Goal: Information Seeking & Learning: Check status

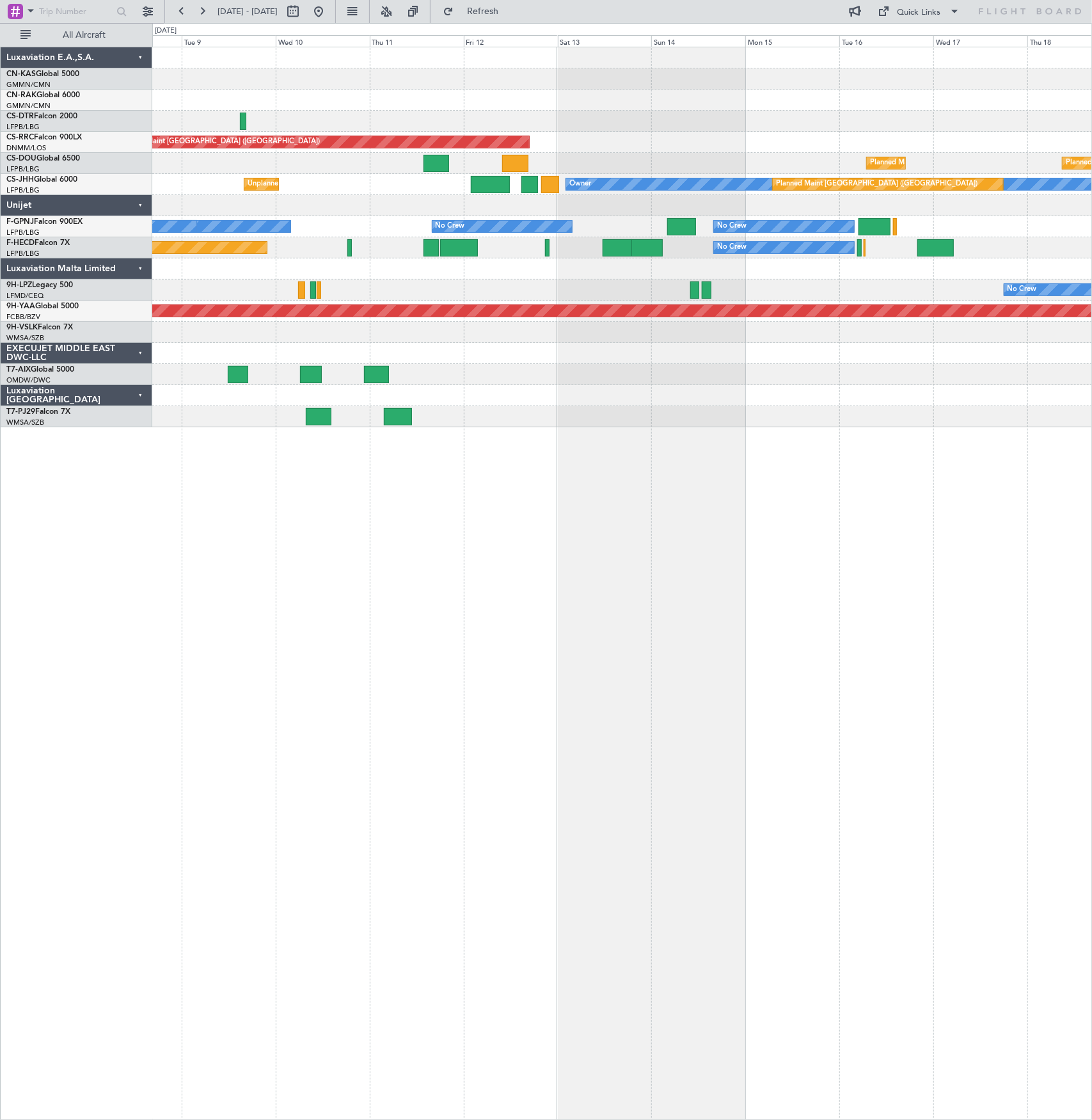
click at [421, 299] on div "Planned Maint [GEOGRAPHIC_DATA] ([GEOGRAPHIC_DATA]) Planned Maint [GEOGRAPHIC_D…" at bounding box center [622, 237] width 940 height 380
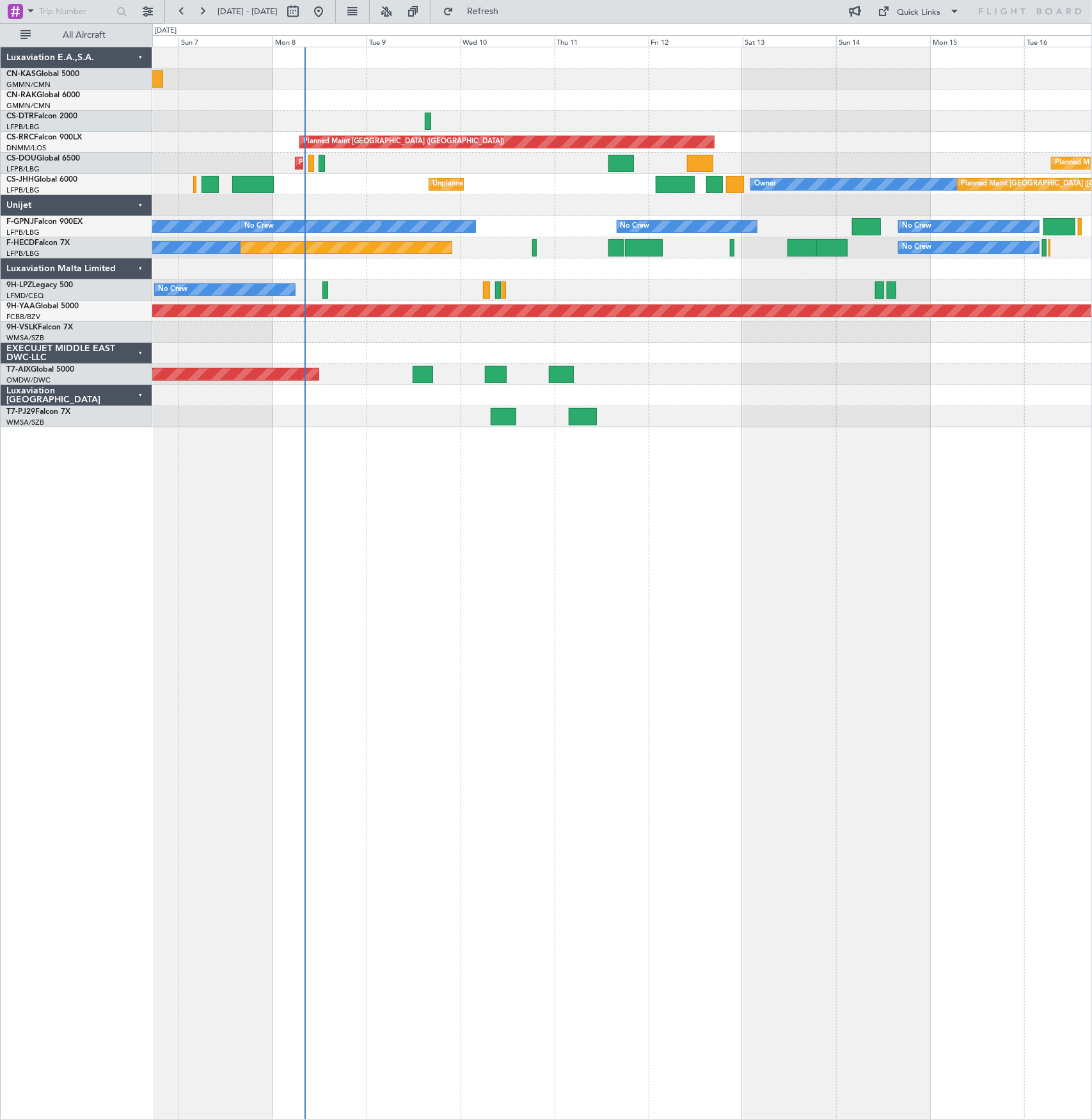
click at [659, 282] on div "Unplanned Maint [GEOGRAPHIC_DATA] ([GEOGRAPHIC_DATA]) Planned Maint [GEOGRAPHIC…" at bounding box center [622, 237] width 940 height 380
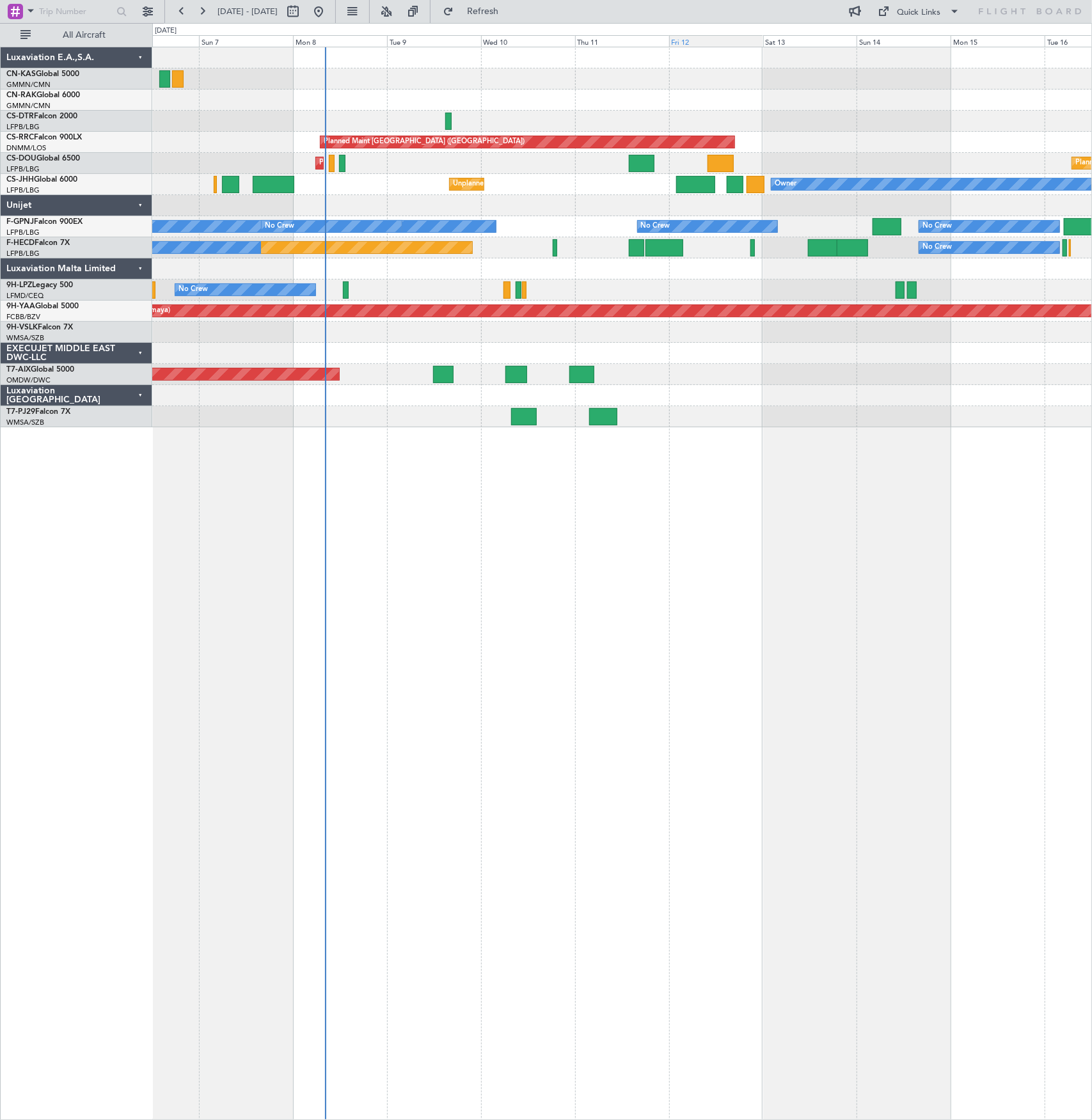
click at [728, 40] on div "Fri 12" at bounding box center [716, 41] width 94 height 12
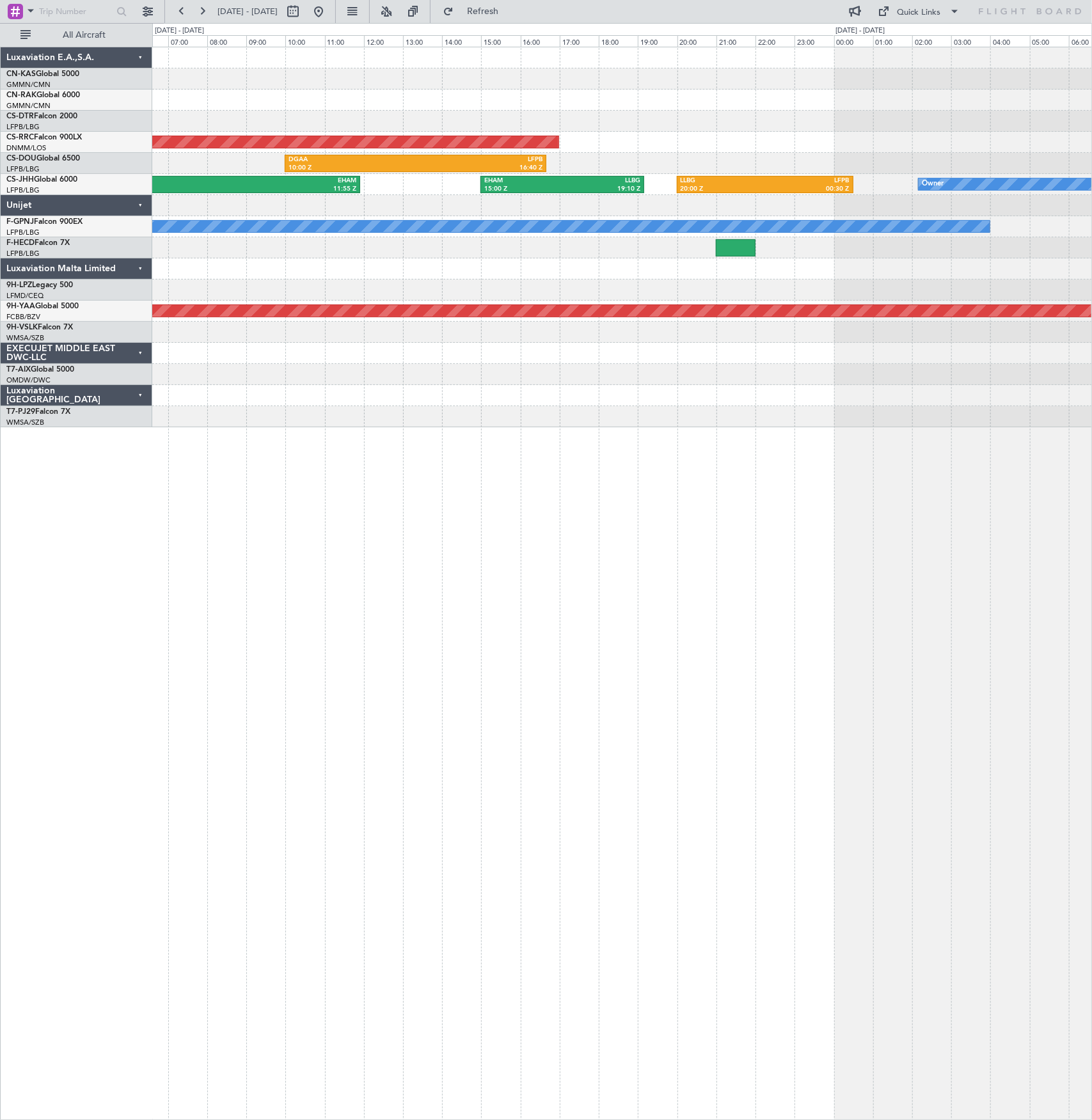
click at [669, 216] on div "Planned Maint [GEOGRAPHIC_DATA] ([GEOGRAPHIC_DATA]) DGAA 10:00 Z LFPB 16:40 Z K…" at bounding box center [622, 237] width 940 height 380
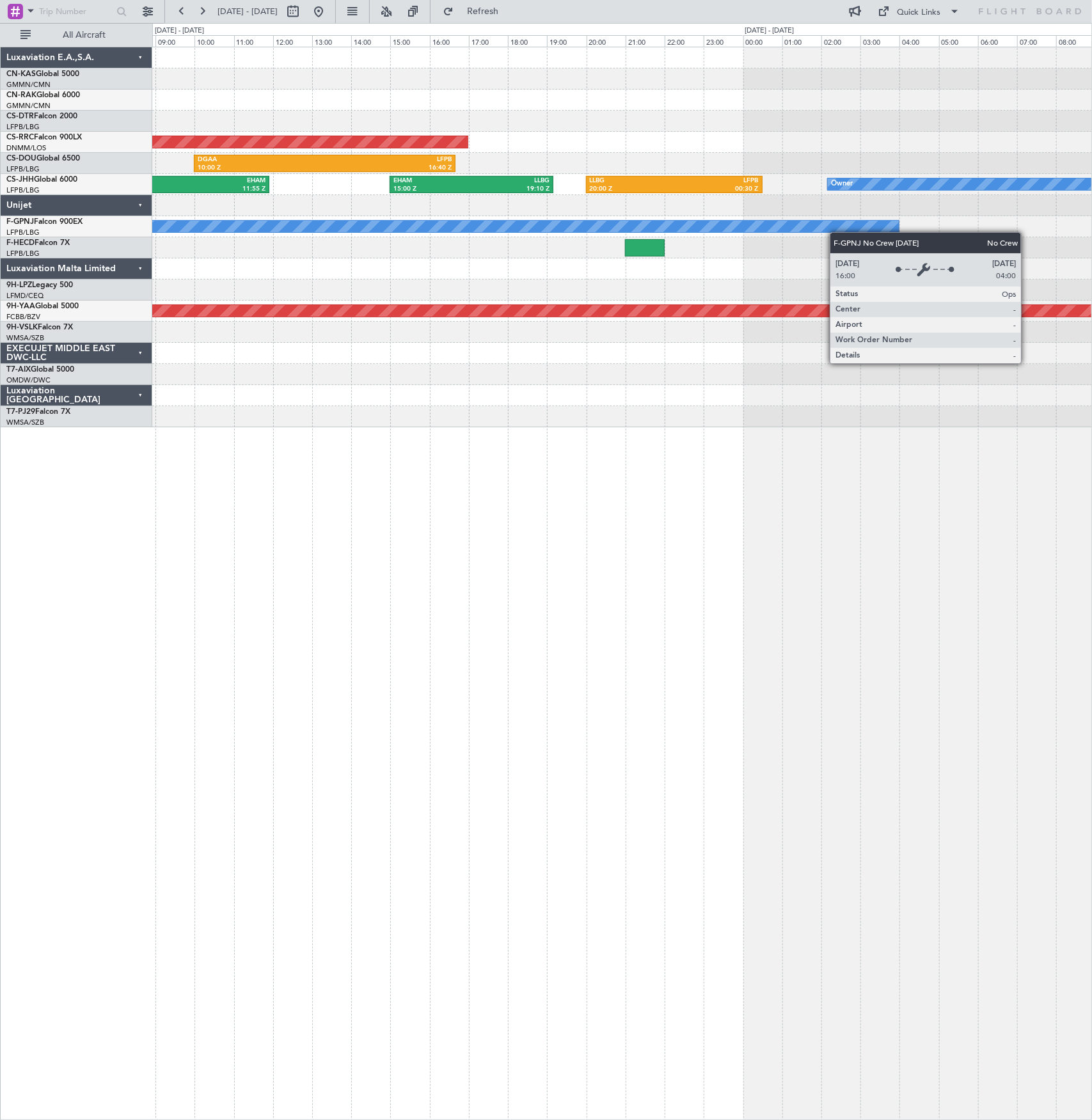
click at [750, 226] on div "Planned Maint [GEOGRAPHIC_DATA] ([GEOGRAPHIC_DATA]) DGAA 10:00 Z LFPB 16:40 Z L…" at bounding box center [622, 237] width 940 height 380
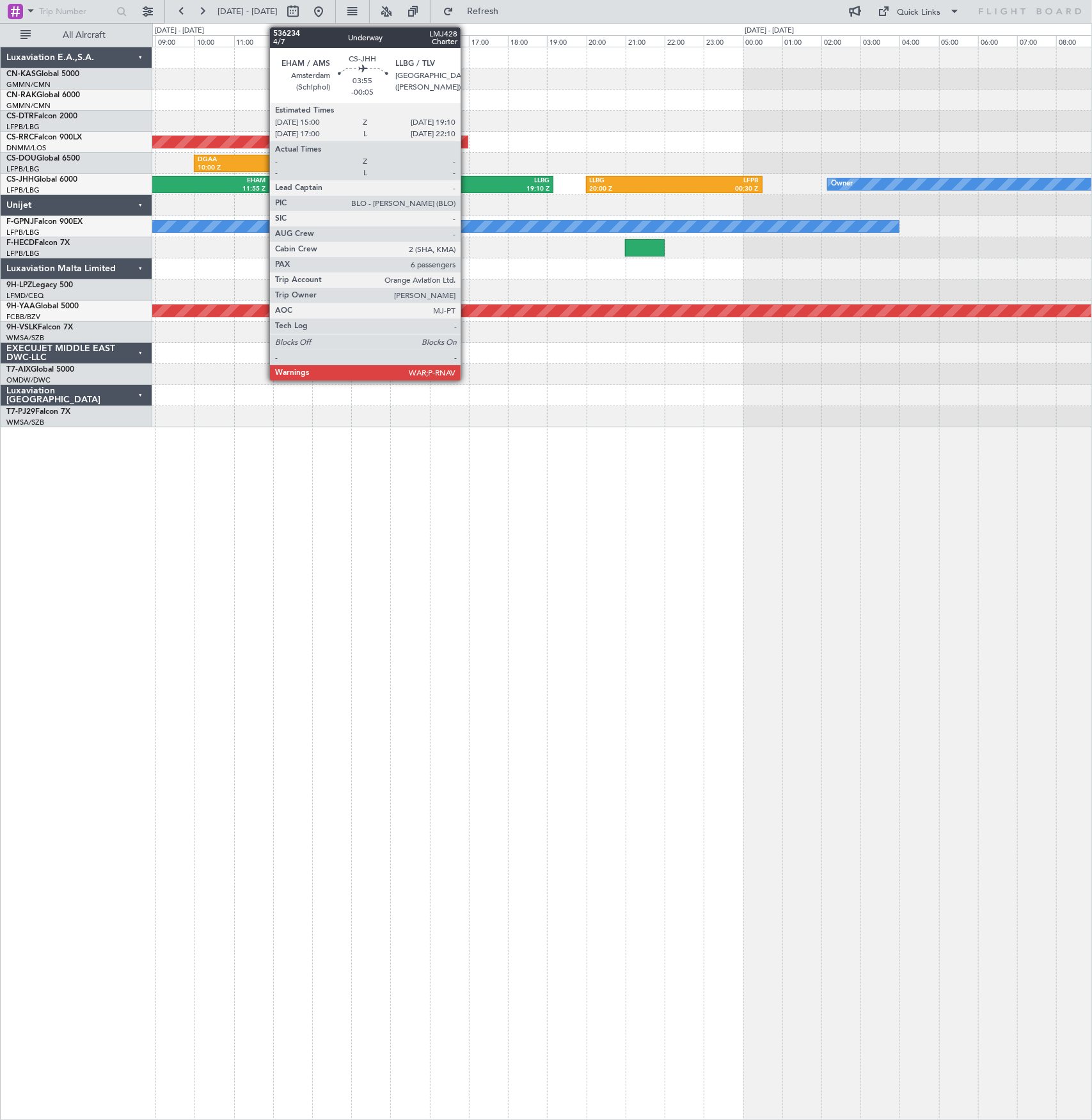
click at [467, 187] on div "15:00 Z" at bounding box center [432, 189] width 78 height 9
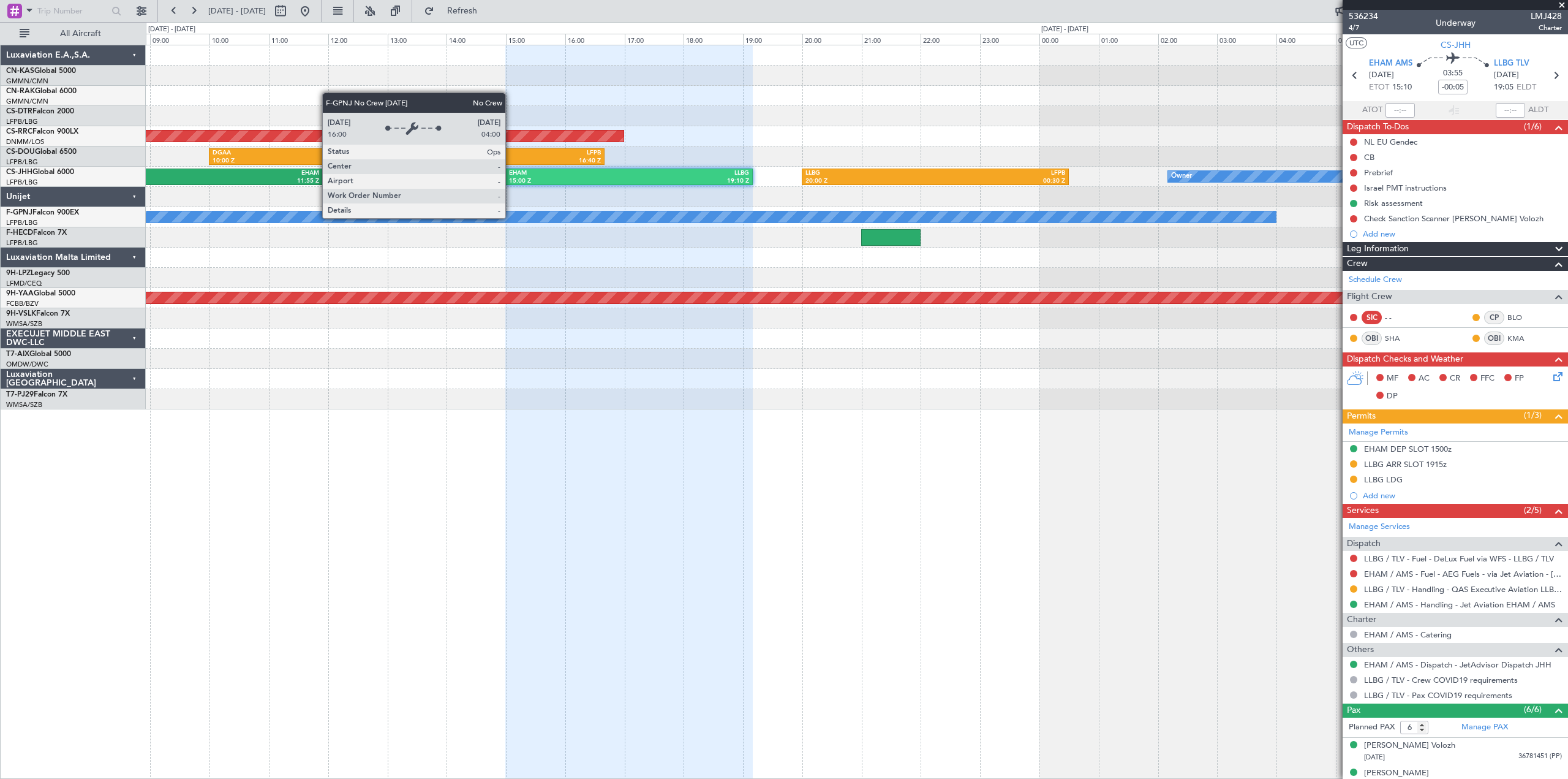
click at [1017, 42] on div "23:00" at bounding box center [1010, 39] width 59 height 11
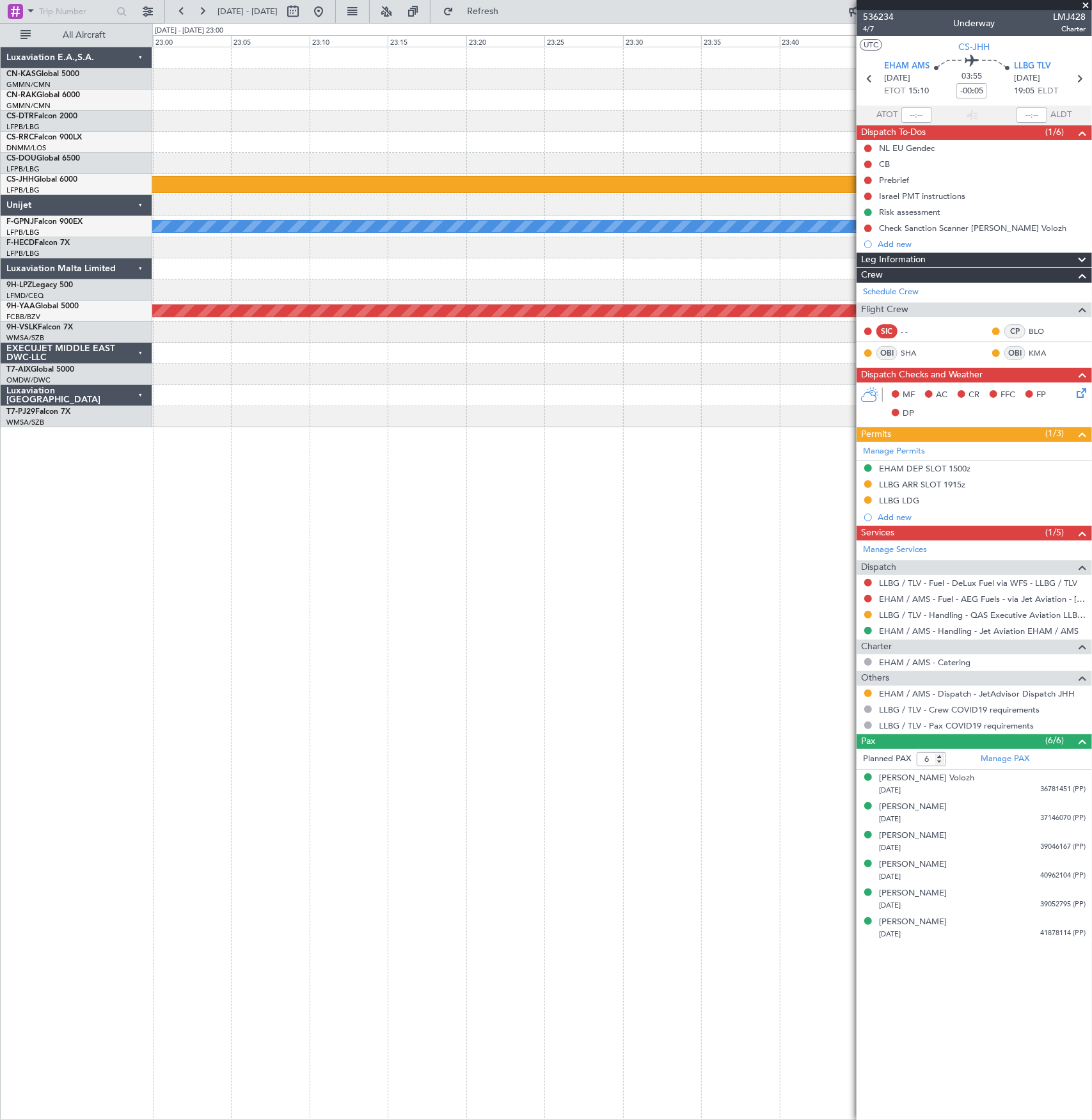
click at [638, 249] on div at bounding box center [622, 248] width 940 height 21
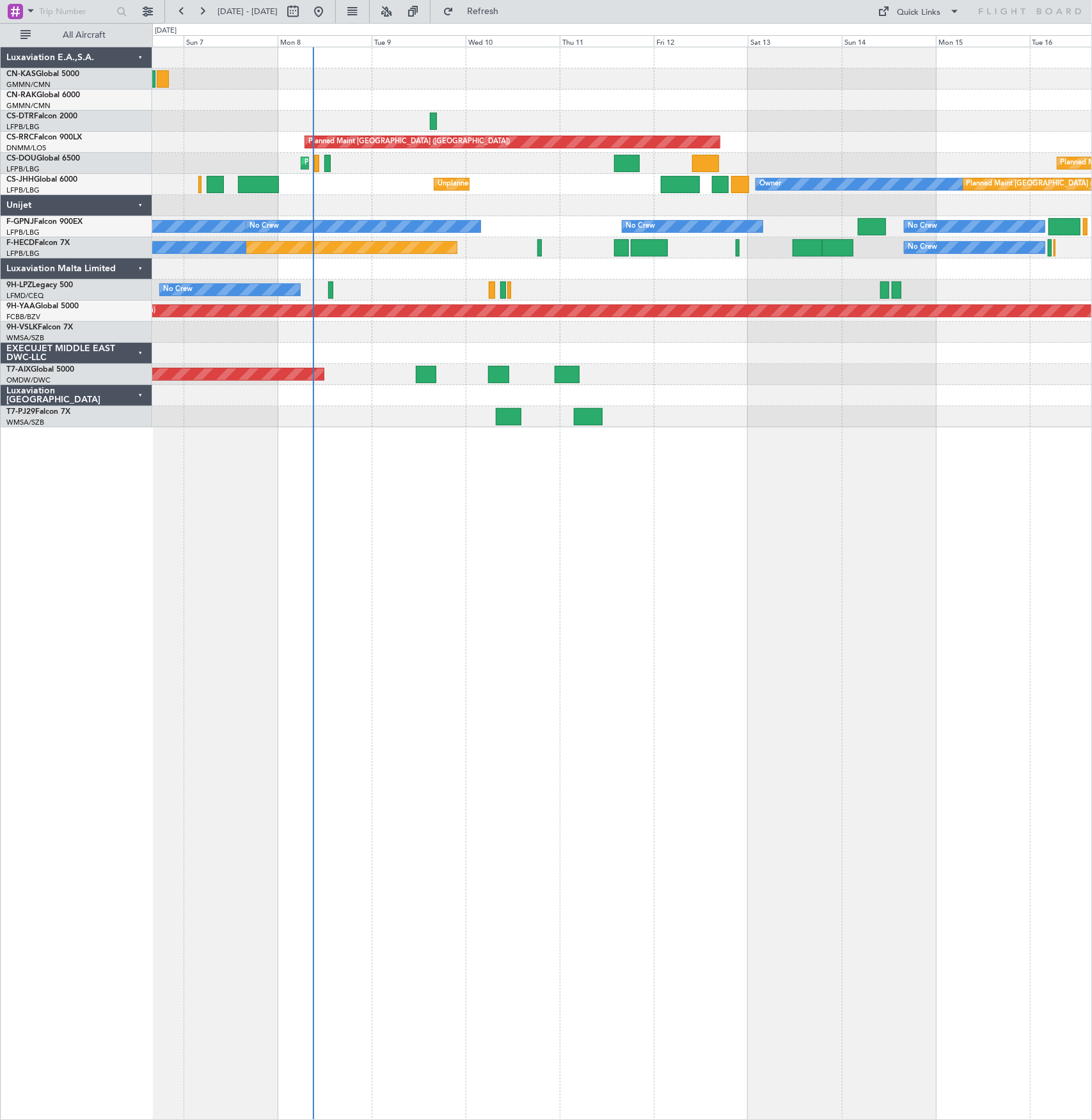
click at [491, 228] on div "Unplanned Maint [GEOGRAPHIC_DATA] ([GEOGRAPHIC_DATA]) Planned Maint [GEOGRAPHIC…" at bounding box center [622, 237] width 940 height 380
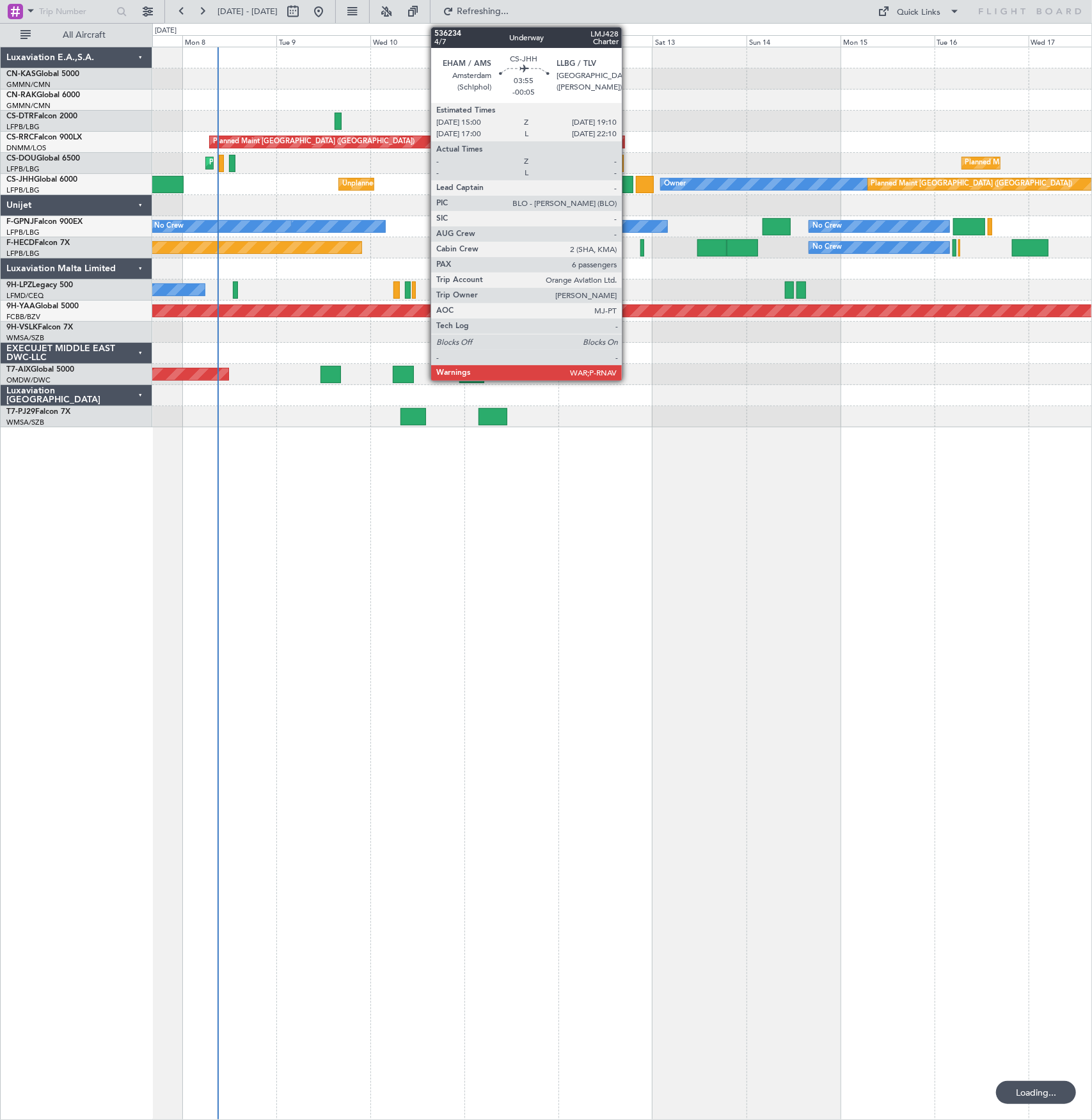
click at [628, 184] on div at bounding box center [625, 184] width 17 height 17
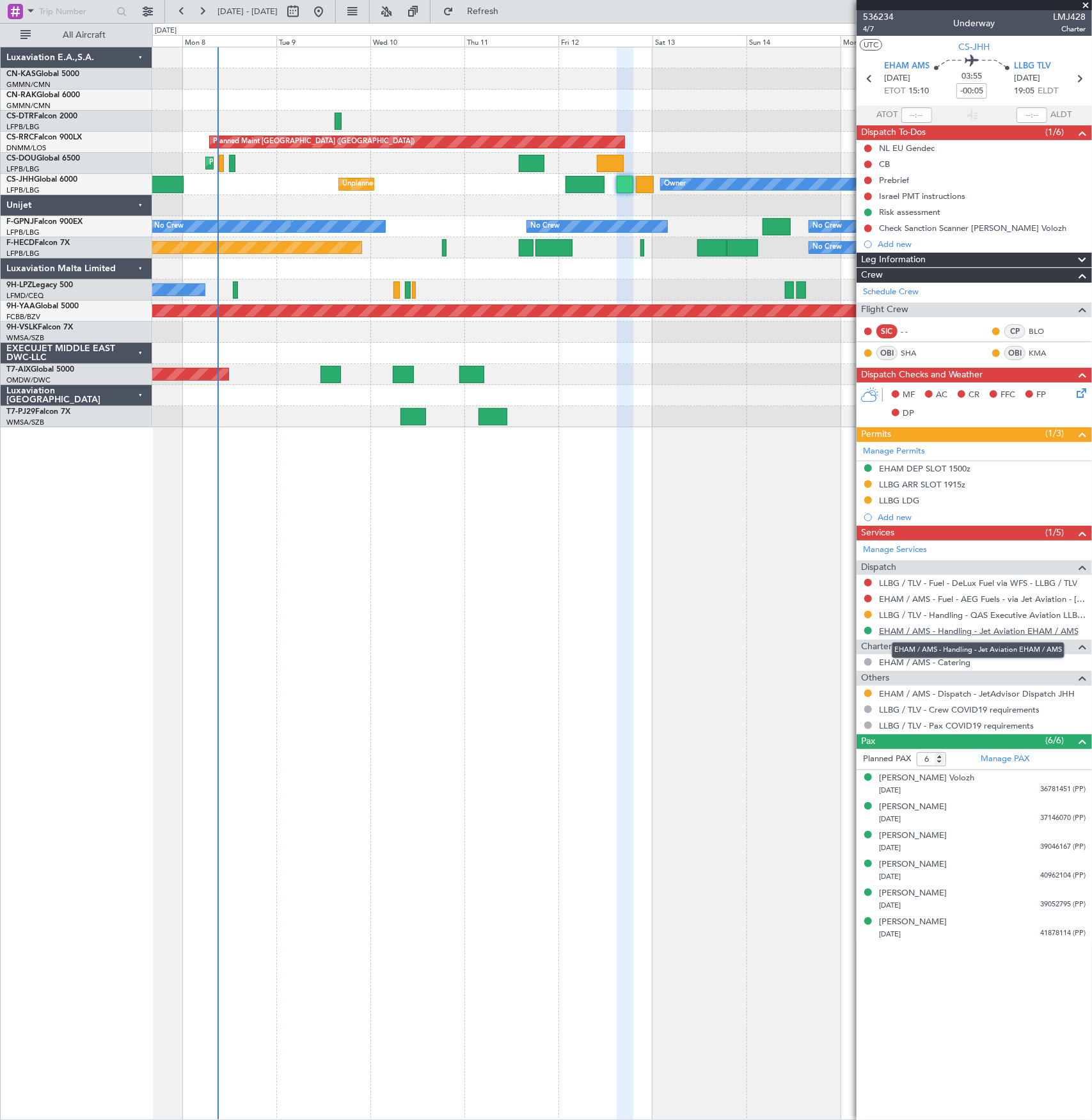
click at [976, 629] on link "EHAM / AMS - Handling - Jet Aviation EHAM / AMS" at bounding box center [979, 631] width 200 height 11
